Goal: Transaction & Acquisition: Purchase product/service

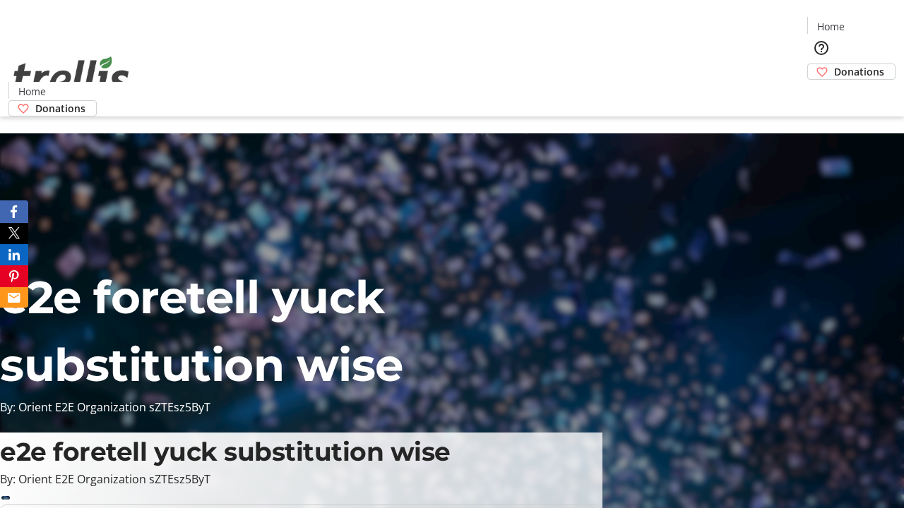
click at [834, 64] on span "Donations" at bounding box center [859, 71] width 50 height 15
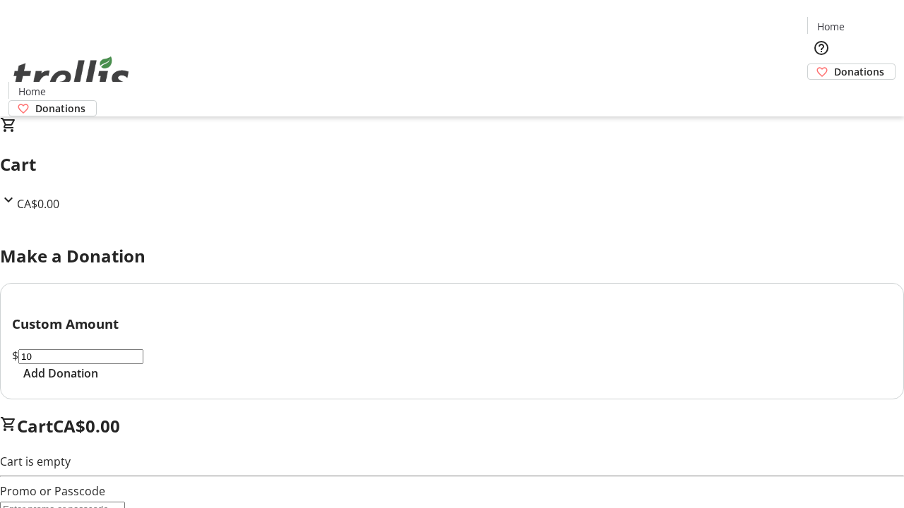
click at [98, 382] on span "Add Donation" at bounding box center [60, 373] width 75 height 17
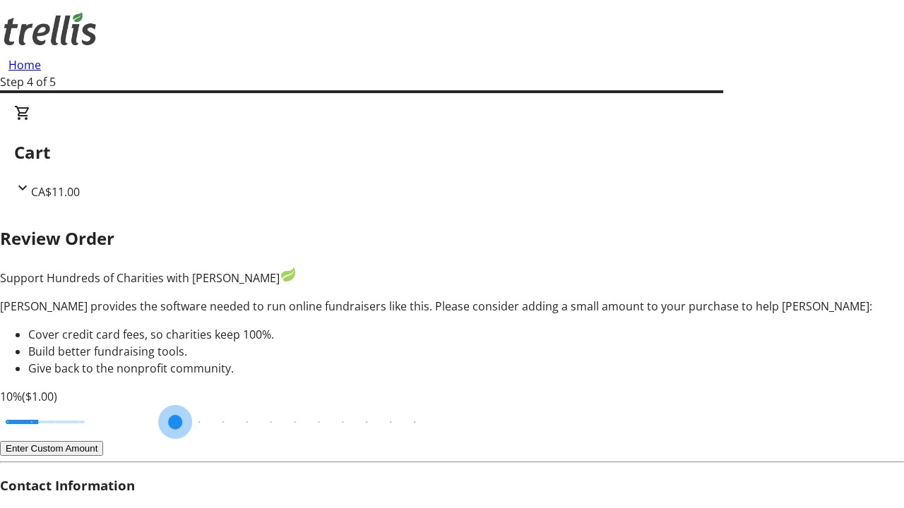
type input "3"
click at [95, 407] on input "Cover fees percentage" at bounding box center [45, 422] width 109 height 31
